Goal: Information Seeking & Learning: Learn about a topic

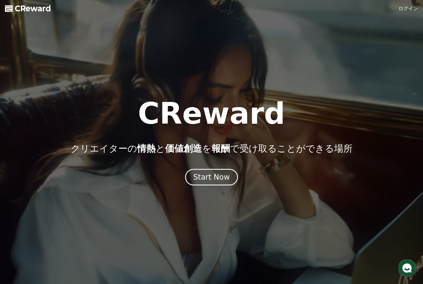
click at [219, 177] on div "Start Now" at bounding box center [211, 178] width 37 height 10
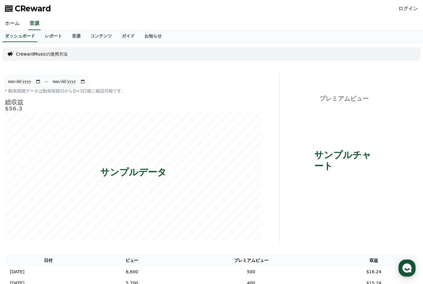
click at [121, 35] on link "ガイド" at bounding box center [128, 36] width 23 height 12
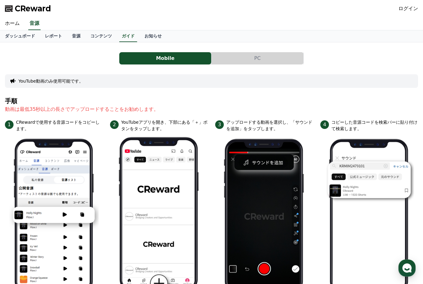
click at [97, 34] on link "コンテンツ" at bounding box center [100, 36] width 31 height 12
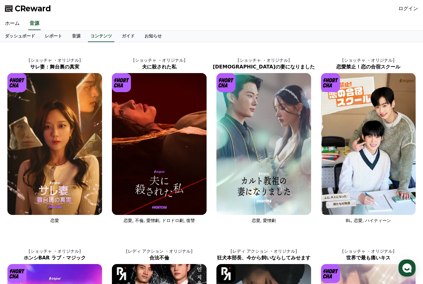
click at [149, 38] on link "お知らせ" at bounding box center [153, 36] width 27 height 12
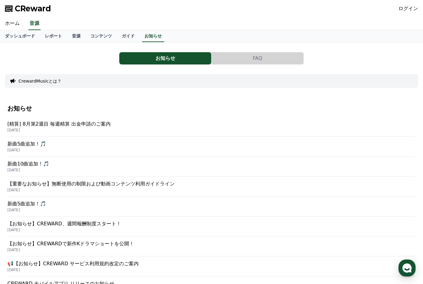
click at [19, 33] on link "ダッシュボード" at bounding box center [20, 36] width 40 height 12
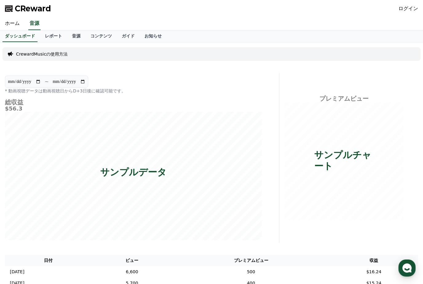
click at [52, 33] on link "レポート" at bounding box center [53, 36] width 27 height 12
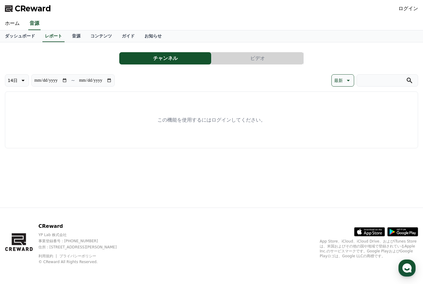
click at [72, 34] on link "音源" at bounding box center [76, 36] width 18 height 12
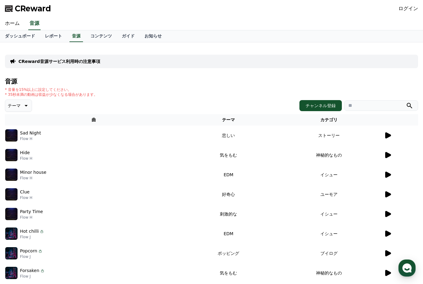
click at [101, 31] on link "コンテンツ" at bounding box center [100, 36] width 31 height 12
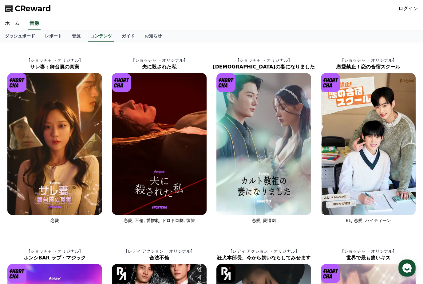
click at [125, 36] on link "ガイド" at bounding box center [128, 36] width 23 height 12
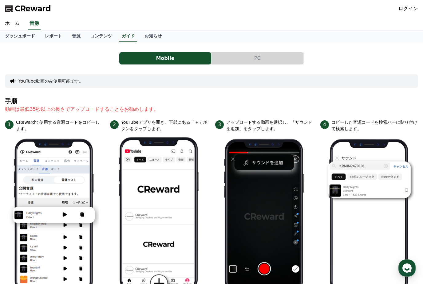
click at [258, 58] on button "PC" at bounding box center [258, 58] width 92 height 12
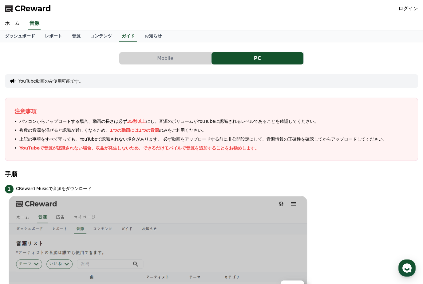
click at [14, 19] on link "ホーム" at bounding box center [12, 23] width 25 height 13
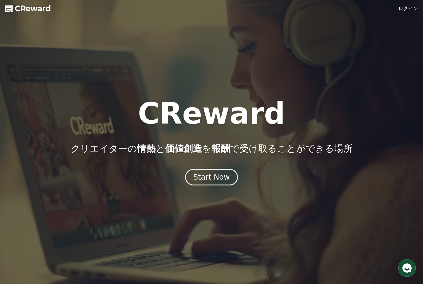
click at [216, 175] on div "Start Now" at bounding box center [211, 178] width 37 height 10
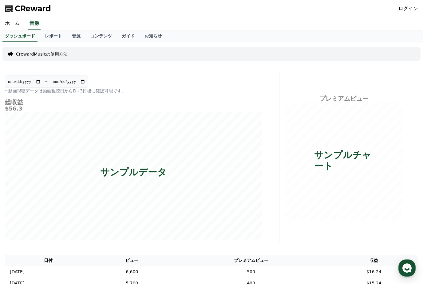
click at [144, 38] on link "お知らせ" at bounding box center [153, 36] width 27 height 12
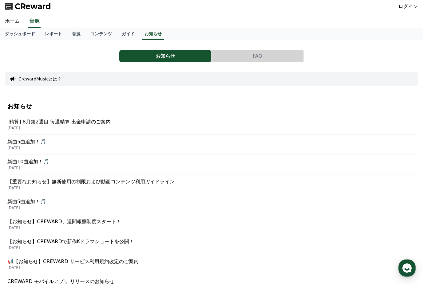
scroll to position [2, 0]
click at [155, 181] on p "【重要なお知らせ】無断使用の制限および動画コンテンツ利用ガイドライン" at bounding box center [211, 181] width 408 height 7
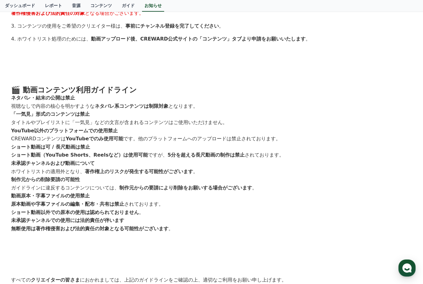
scroll to position [247, 0]
